Goal: Navigation & Orientation: Find specific page/section

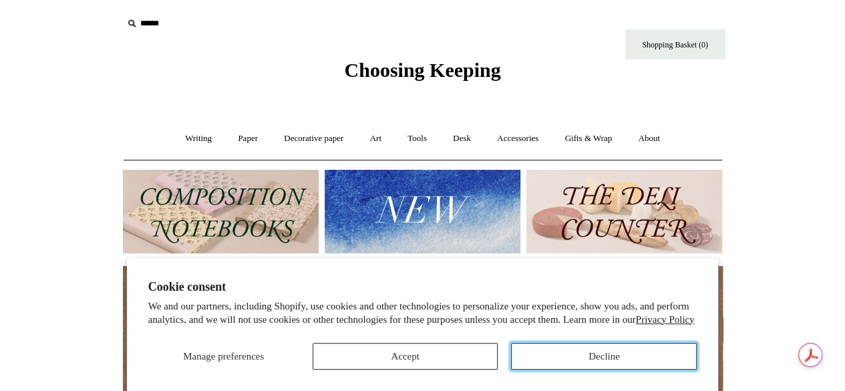
click at [621, 359] on button "Decline" at bounding box center [604, 356] width 186 height 27
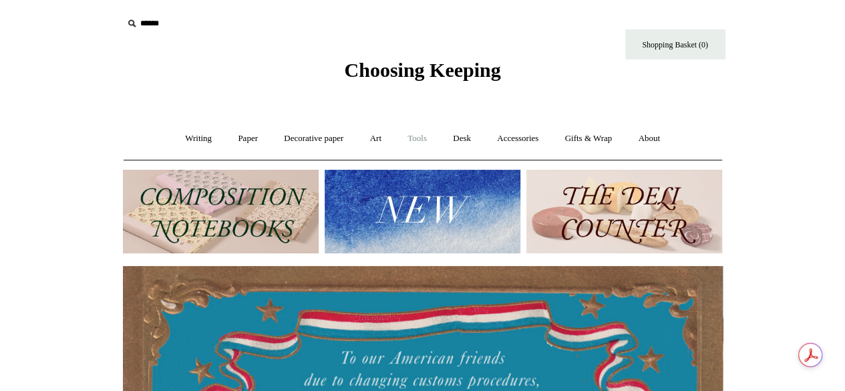
click at [418, 137] on link "Tools +" at bounding box center [416, 138] width 43 height 35
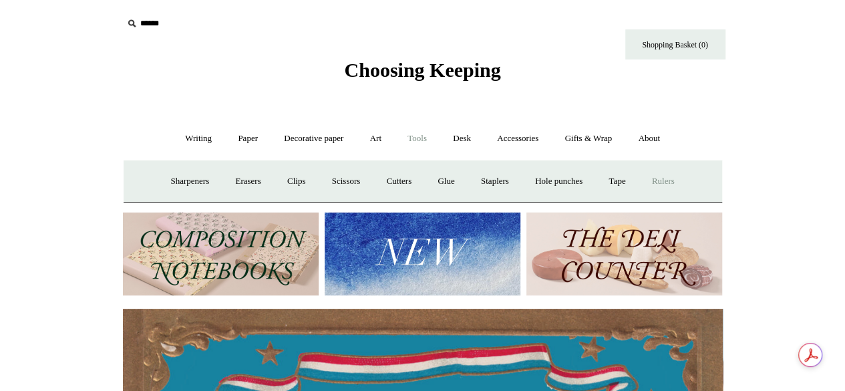
click at [683, 186] on link "Rulers" at bounding box center [663, 181] width 47 height 35
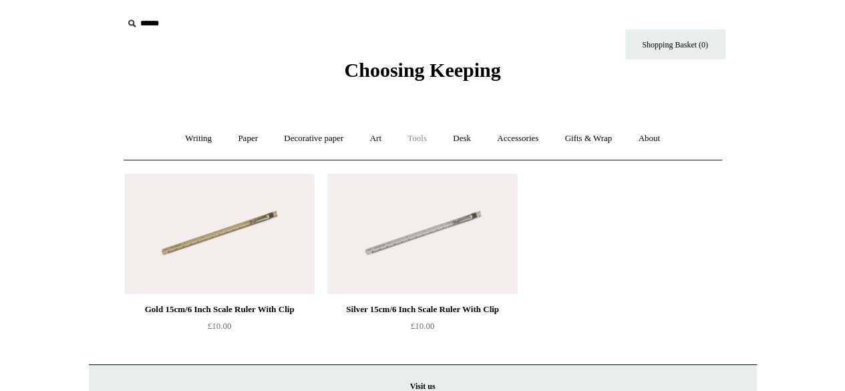
click at [419, 135] on link "Tools +" at bounding box center [416, 138] width 43 height 35
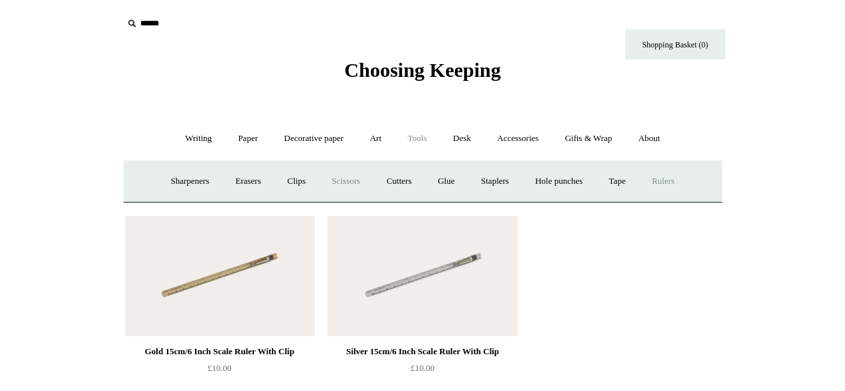
click at [357, 178] on link "Scissors" at bounding box center [346, 181] width 53 height 35
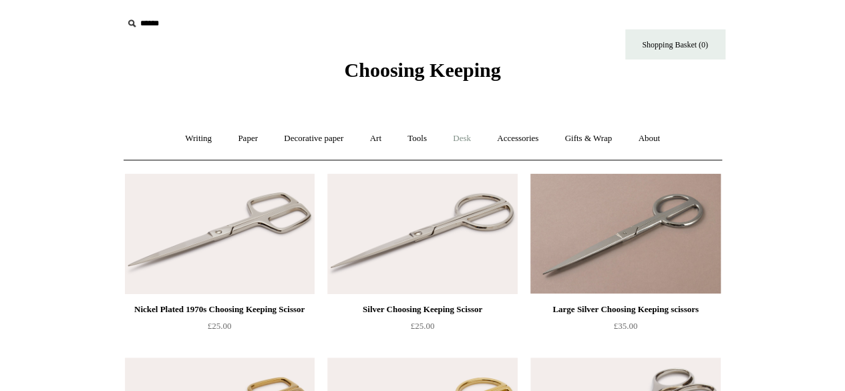
click at [465, 141] on link "Desk +" at bounding box center [462, 138] width 42 height 35
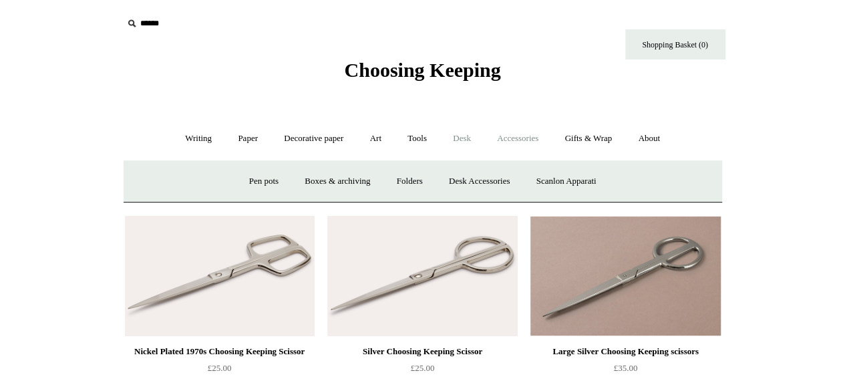
click at [526, 138] on link "Accessories +" at bounding box center [517, 138] width 65 height 35
click at [472, 132] on link "Desk +" at bounding box center [462, 138] width 42 height 35
click at [591, 180] on link "Scanlon Apparati" at bounding box center [566, 181] width 84 height 35
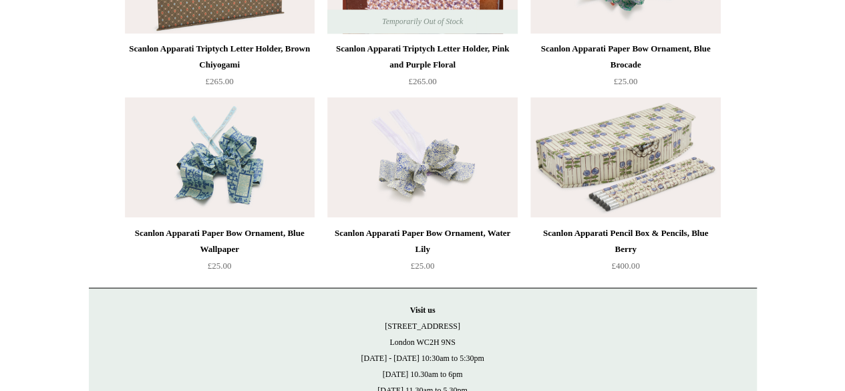
scroll to position [1283, 0]
